Goal: Task Accomplishment & Management: Complete application form

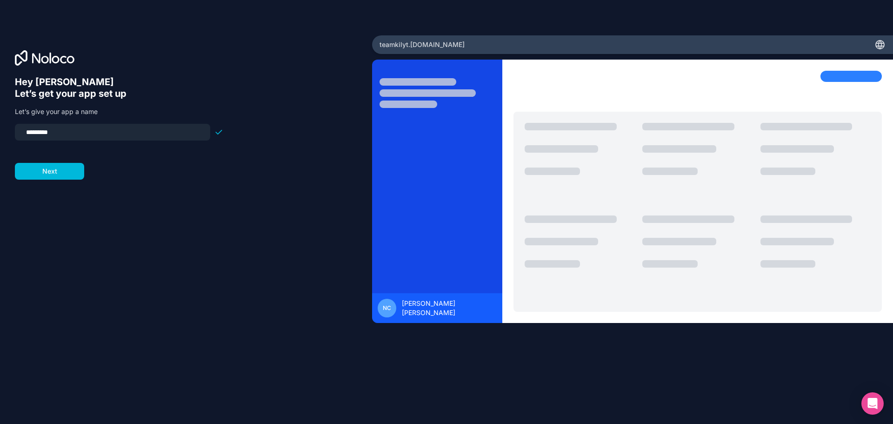
type input "*********"
click at [69, 170] on button "Next" at bounding box center [49, 171] width 69 height 17
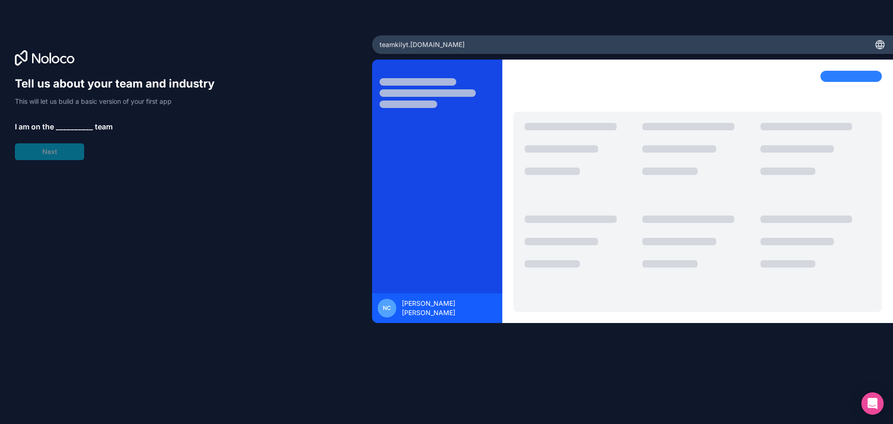
click at [61, 131] on span "__________" at bounding box center [74, 126] width 37 height 11
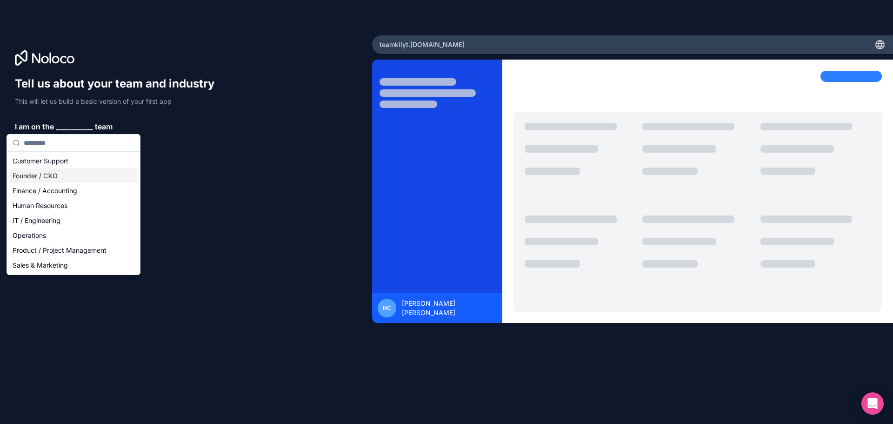
click at [53, 176] on div "Founder / CXO" at bounding box center [73, 175] width 129 height 15
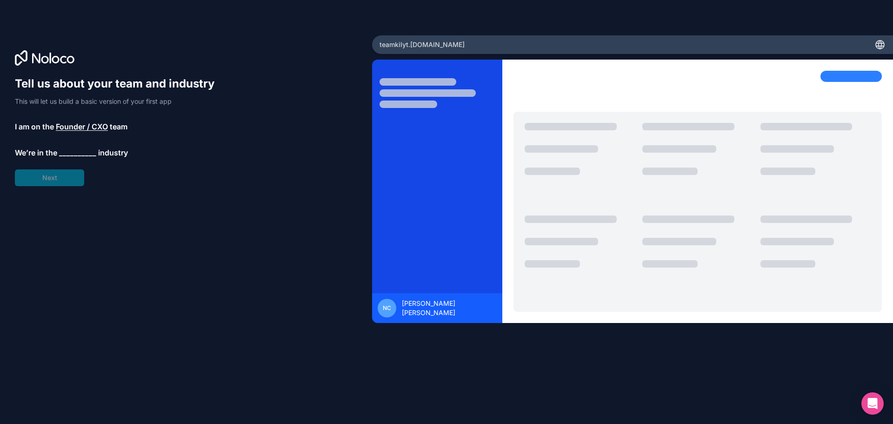
click at [69, 159] on div "Tell us about your team and industry This will let us build a basic version of …" at bounding box center [119, 131] width 208 height 110
click at [71, 155] on span "__________" at bounding box center [77, 152] width 37 height 11
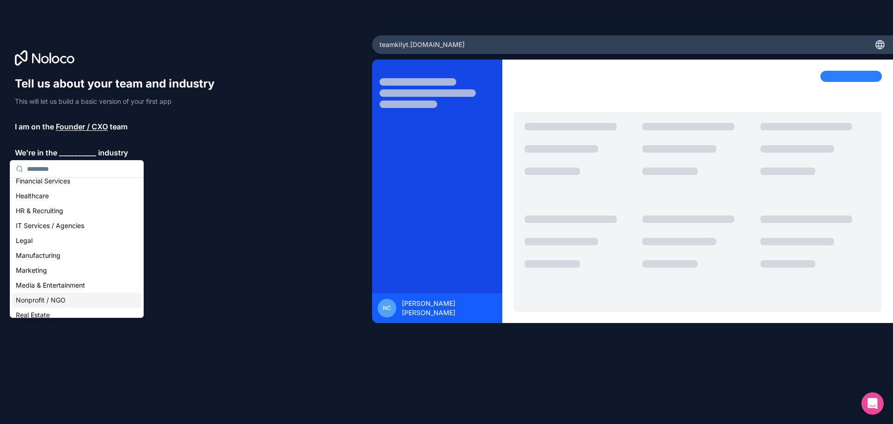
scroll to position [192, 0]
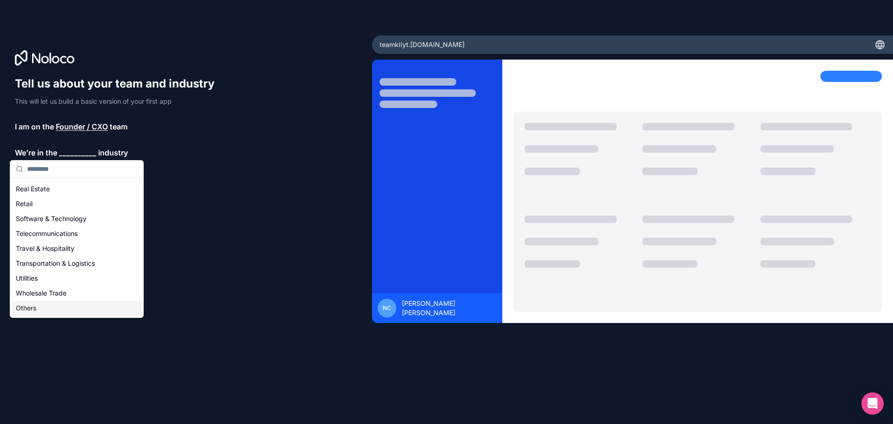
click at [45, 308] on div "Others" at bounding box center [76, 307] width 129 height 15
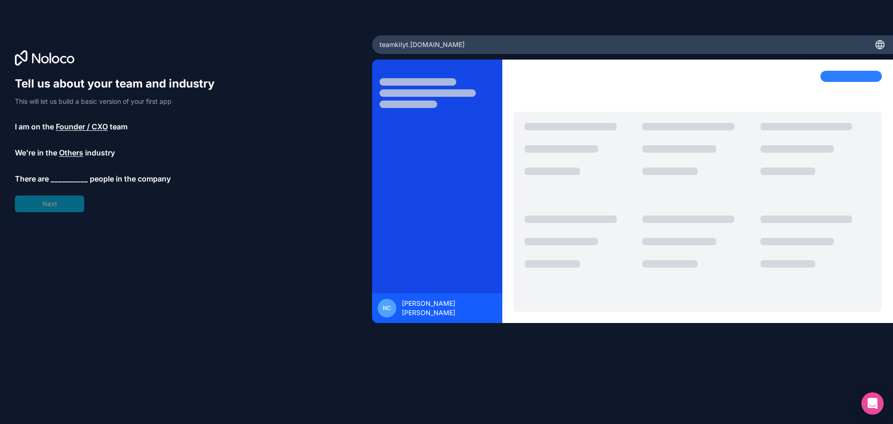
click at [75, 175] on span "__________" at bounding box center [69, 178] width 37 height 11
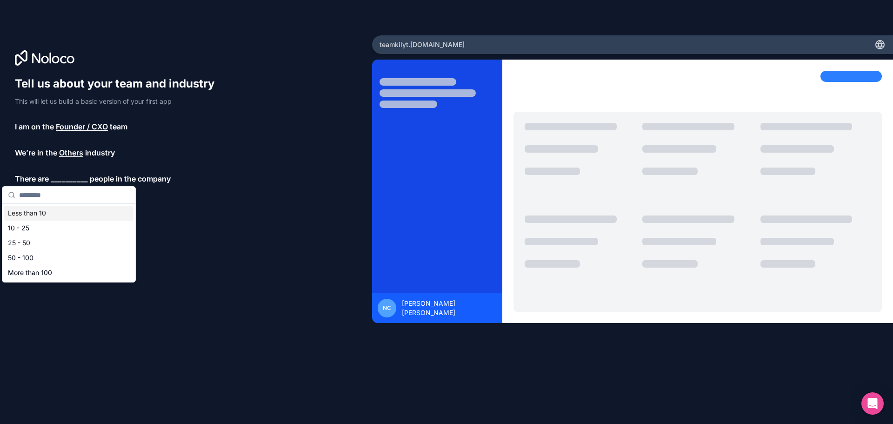
click at [52, 211] on div "Less than 10" at bounding box center [68, 212] width 129 height 15
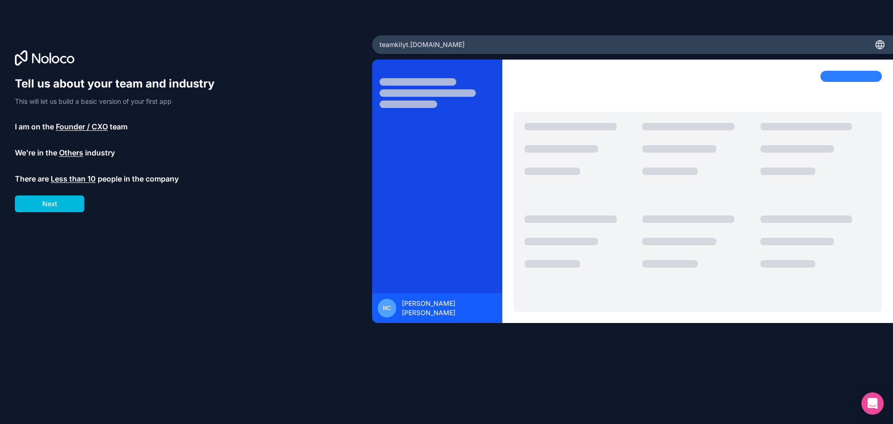
click at [63, 205] on button "Next" at bounding box center [49, 203] width 69 height 17
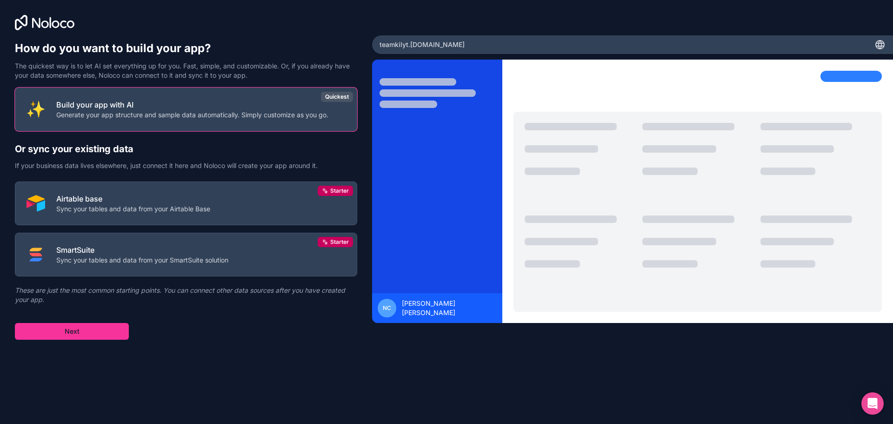
click at [179, 198] on p "Airtable base" at bounding box center [133, 198] width 154 height 11
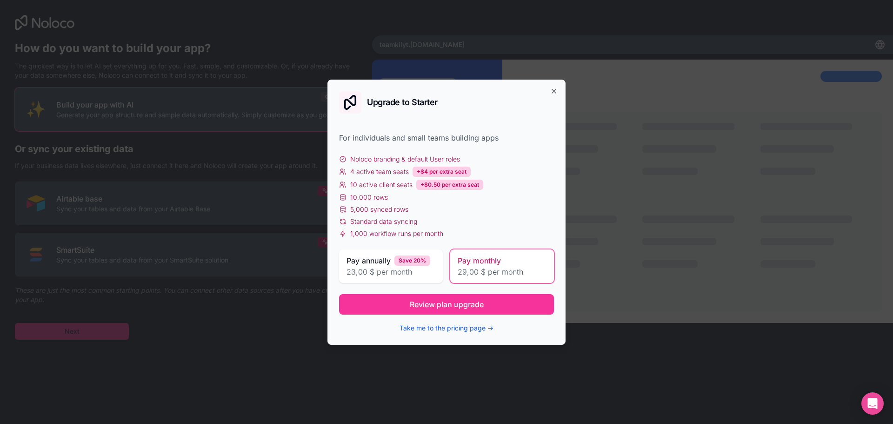
click at [484, 307] on button "Review plan upgrade" at bounding box center [446, 304] width 215 height 20
